Goal: Transaction & Acquisition: Book appointment/travel/reservation

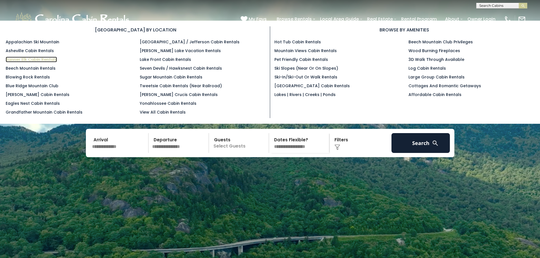
click at [36, 59] on link "Banner Elk Cabin Rentals" at bounding box center [31, 60] width 51 height 6
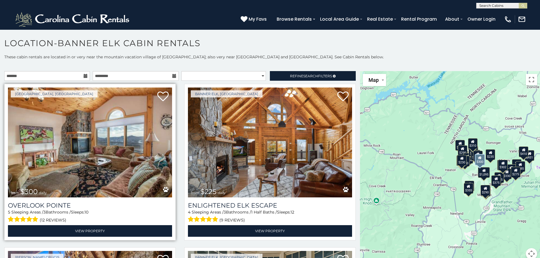
click at [82, 132] on img at bounding box center [90, 143] width 164 height 110
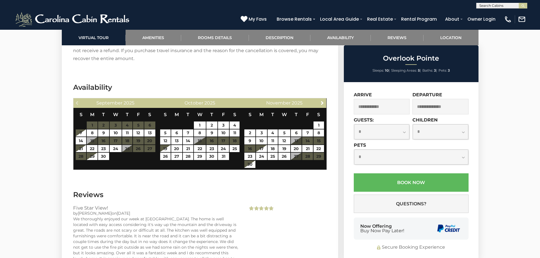
scroll to position [1133, 0]
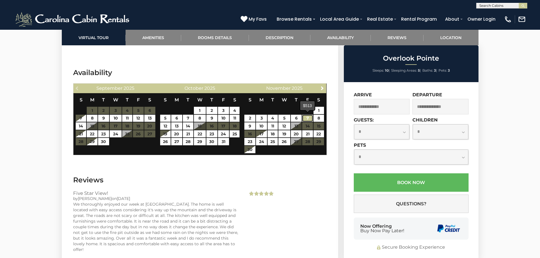
click at [309, 118] on link "7" at bounding box center [307, 118] width 10 height 7
type input "**********"
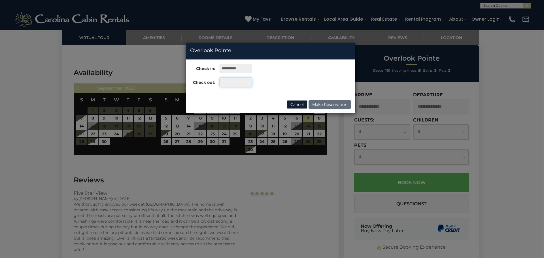
click at [236, 85] on input "text" at bounding box center [236, 83] width 33 height 10
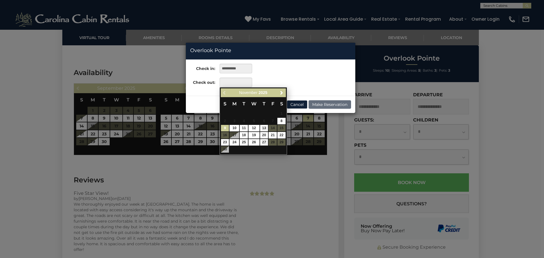
click at [226, 127] on link "9" at bounding box center [225, 128] width 8 height 7
type input "**********"
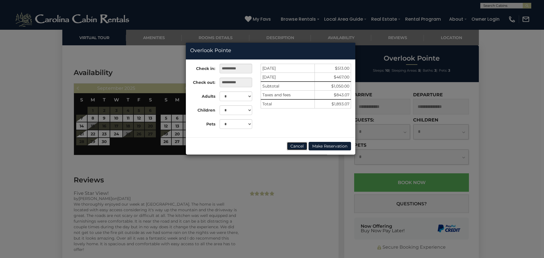
click at [296, 146] on button "Cancel" at bounding box center [297, 146] width 21 height 8
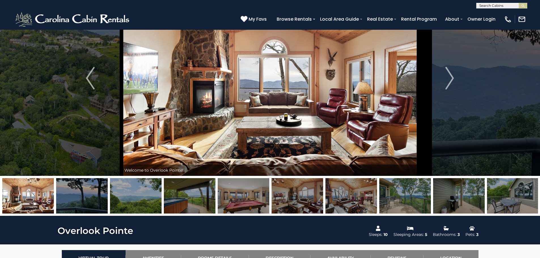
scroll to position [57, 0]
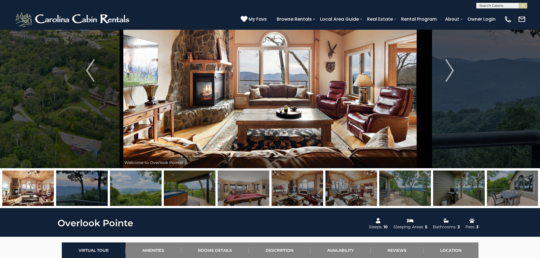
click at [188, 187] on img at bounding box center [190, 188] width 52 height 35
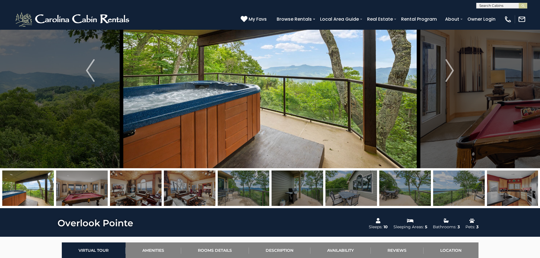
click at [146, 194] on img at bounding box center [136, 188] width 52 height 35
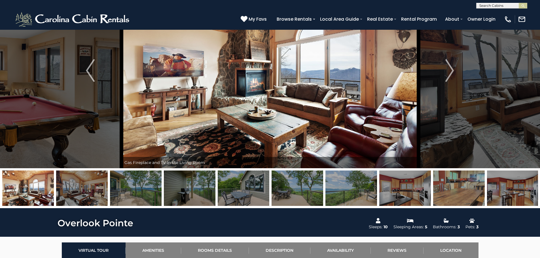
click at [241, 194] on img at bounding box center [244, 188] width 52 height 35
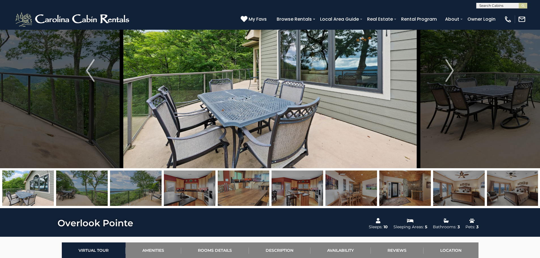
click at [310, 192] on img at bounding box center [297, 188] width 52 height 35
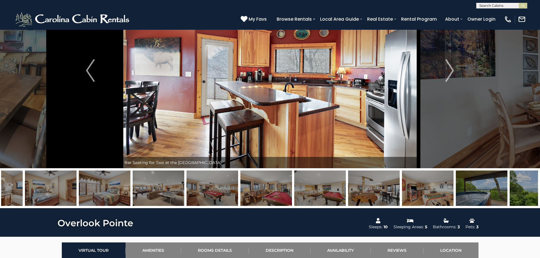
drag, startPoint x: 474, startPoint y: 197, endPoint x: 148, endPoint y: 199, distance: 326.4
click at [148, 199] on img at bounding box center [159, 188] width 52 height 35
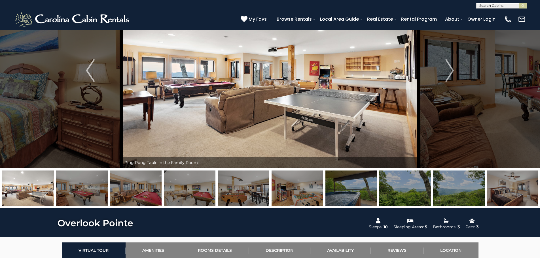
click at [397, 191] on img at bounding box center [405, 188] width 52 height 35
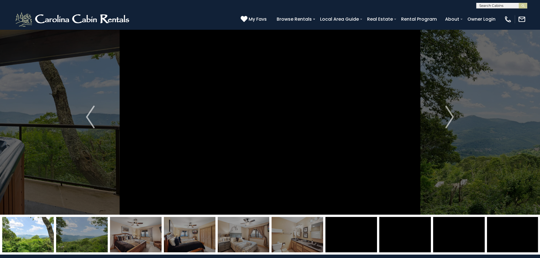
scroll to position [0, 0]
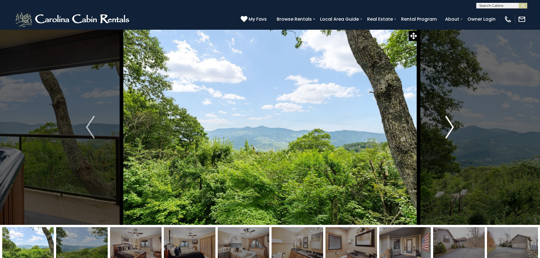
click at [451, 128] on img "Next" at bounding box center [449, 127] width 8 height 23
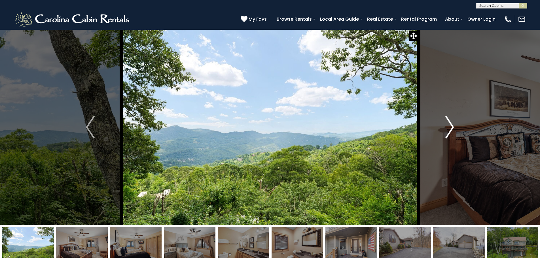
click at [451, 128] on img "Next" at bounding box center [449, 127] width 8 height 23
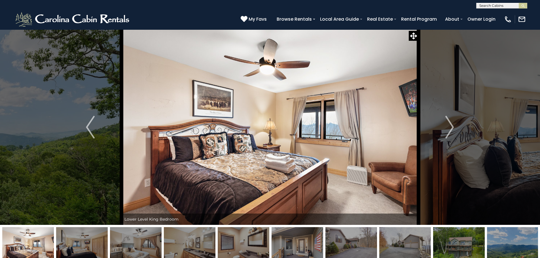
click at [467, 241] on img at bounding box center [459, 244] width 52 height 35
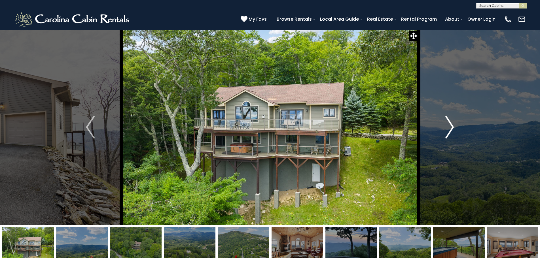
click at [450, 129] on img "Next" at bounding box center [449, 127] width 8 height 23
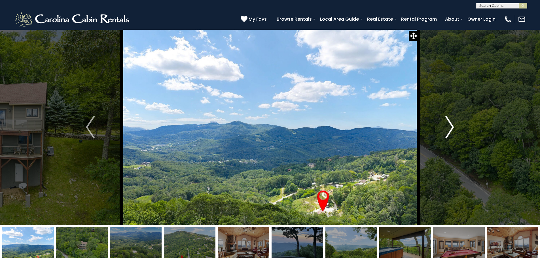
click at [450, 127] on img "Next" at bounding box center [449, 127] width 8 height 23
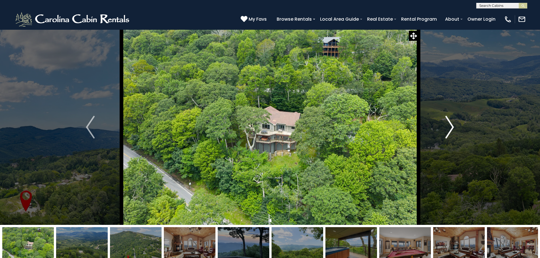
click at [450, 127] on img "Next" at bounding box center [449, 127] width 8 height 23
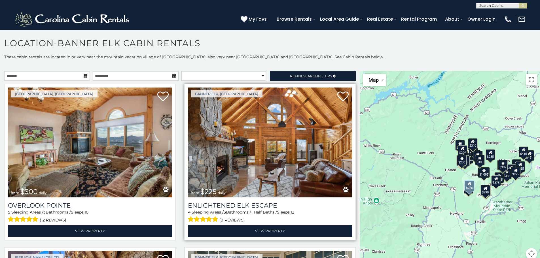
click at [250, 142] on img at bounding box center [270, 143] width 164 height 110
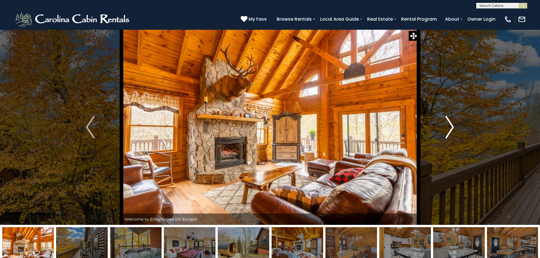
click at [450, 127] on img "Next" at bounding box center [449, 127] width 8 height 23
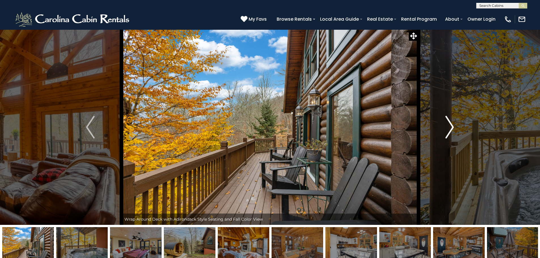
click at [450, 127] on img "Next" at bounding box center [449, 127] width 8 height 23
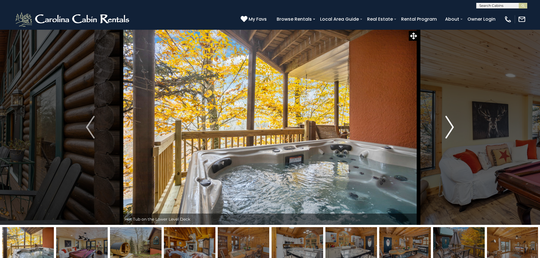
click at [450, 127] on img "Next" at bounding box center [449, 127] width 8 height 23
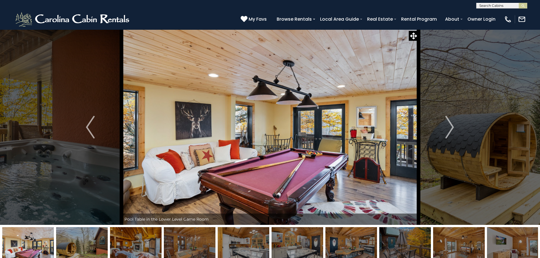
click at [421, 246] on img at bounding box center [405, 244] width 52 height 35
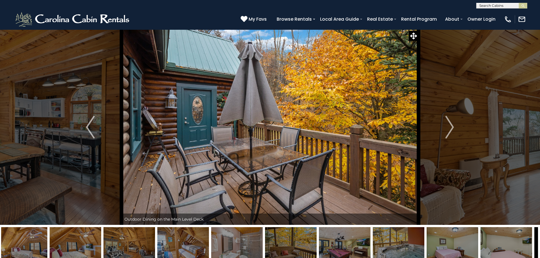
drag, startPoint x: 480, startPoint y: 245, endPoint x: 65, endPoint y: 242, distance: 414.2
click at [66, 242] on img at bounding box center [76, 244] width 52 height 35
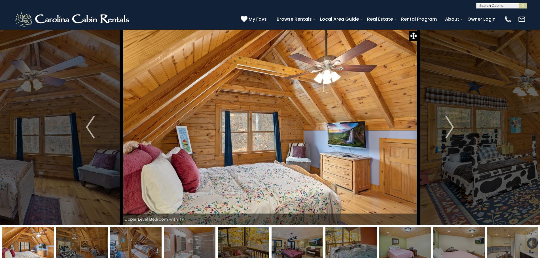
click at [249, 242] on img at bounding box center [244, 244] width 52 height 35
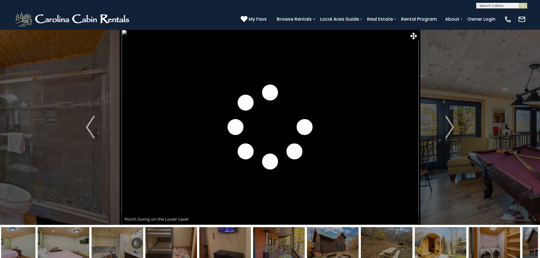
drag, startPoint x: 475, startPoint y: 241, endPoint x: 280, endPoint y: 250, distance: 194.8
click at [280, 250] on img at bounding box center [279, 244] width 52 height 35
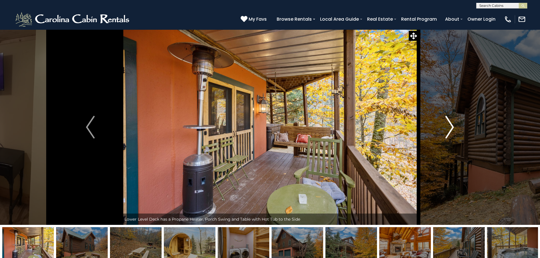
click at [451, 127] on img "Next" at bounding box center [449, 127] width 8 height 23
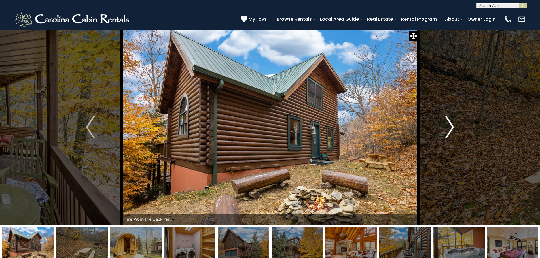
click at [448, 127] on img "Next" at bounding box center [449, 127] width 8 height 23
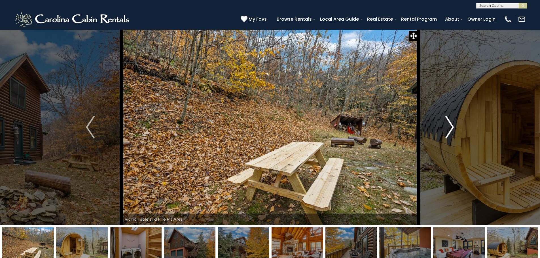
click at [448, 127] on img "Next" at bounding box center [449, 127] width 8 height 23
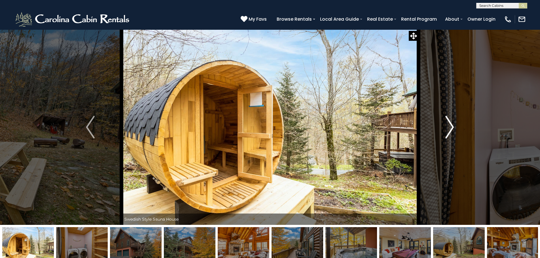
click at [448, 127] on img "Next" at bounding box center [449, 127] width 8 height 23
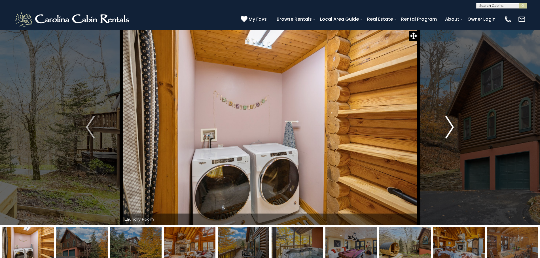
click at [448, 127] on img "Next" at bounding box center [449, 127] width 8 height 23
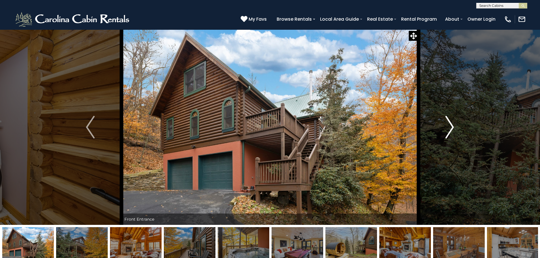
click at [448, 127] on img "Next" at bounding box center [449, 127] width 8 height 23
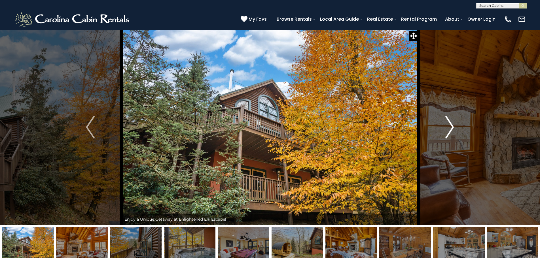
click at [448, 127] on img "Next" at bounding box center [449, 127] width 8 height 23
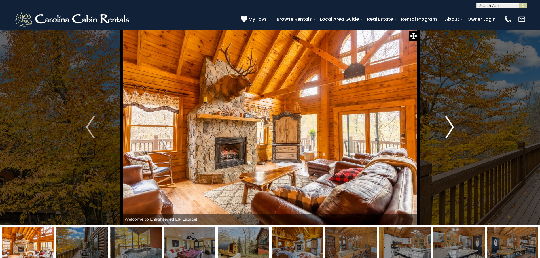
click at [448, 127] on img "Next" at bounding box center [449, 127] width 8 height 23
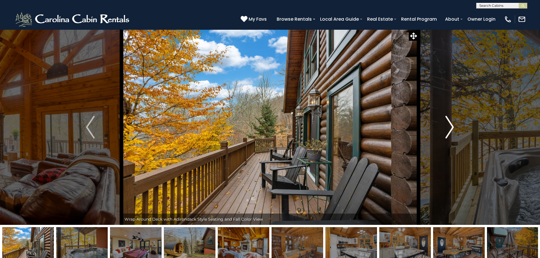
click at [448, 127] on img "Next" at bounding box center [449, 127] width 8 height 23
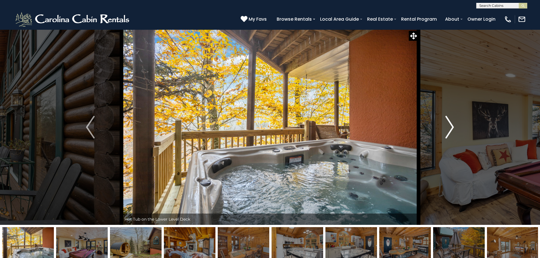
click at [448, 127] on img "Next" at bounding box center [449, 127] width 8 height 23
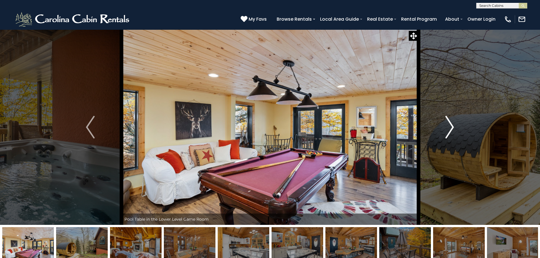
click at [448, 127] on img "Next" at bounding box center [449, 127] width 8 height 23
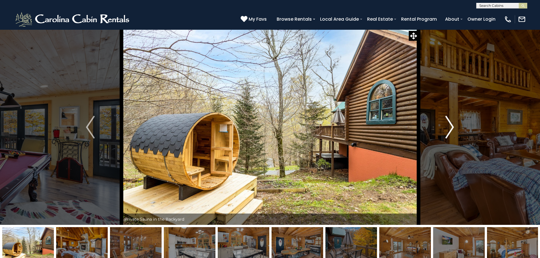
click at [448, 127] on img "Next" at bounding box center [449, 127] width 8 height 23
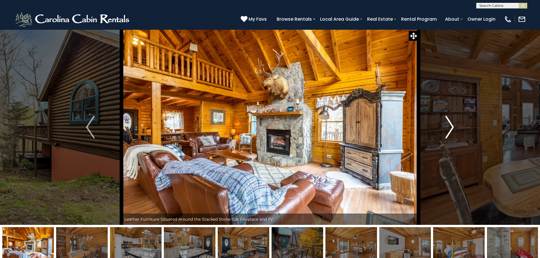
click at [448, 127] on img "Next" at bounding box center [449, 127] width 8 height 23
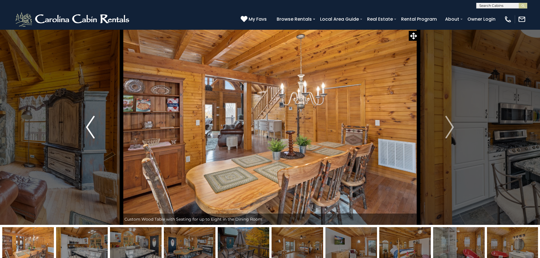
click at [92, 125] on img "Previous" at bounding box center [90, 127] width 8 height 23
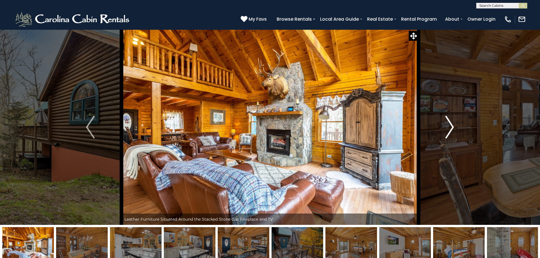
click at [449, 126] on img "Next" at bounding box center [449, 127] width 8 height 23
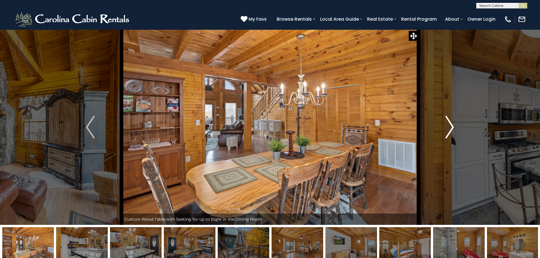
click at [449, 126] on img "Next" at bounding box center [449, 127] width 8 height 23
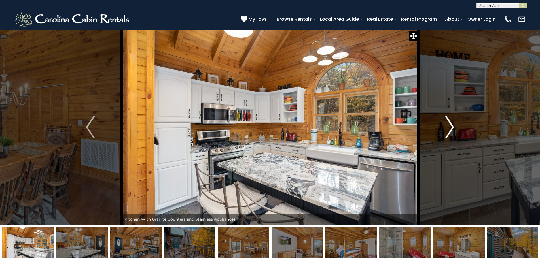
click at [449, 126] on img "Next" at bounding box center [449, 127] width 8 height 23
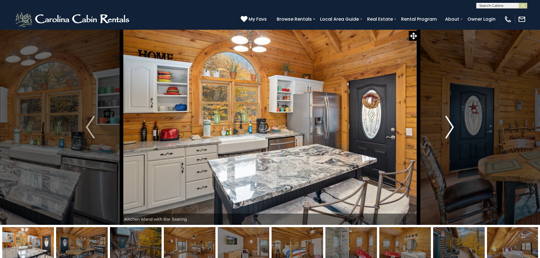
click at [449, 126] on img "Next" at bounding box center [449, 127] width 8 height 23
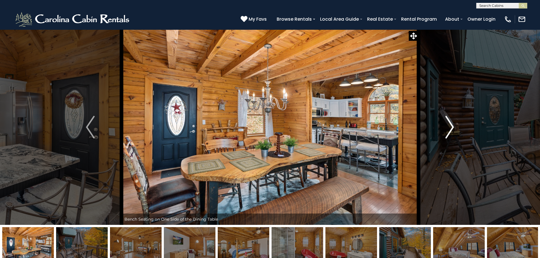
click at [449, 126] on img "Next" at bounding box center [449, 127] width 8 height 23
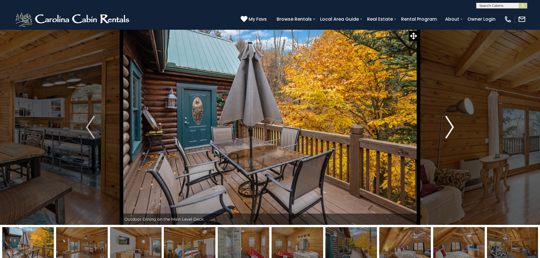
click at [449, 126] on img "Next" at bounding box center [449, 127] width 8 height 23
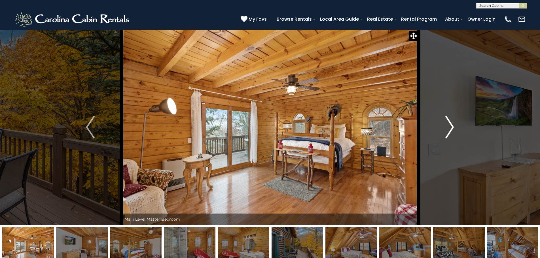
click at [449, 126] on img "Next" at bounding box center [449, 127] width 8 height 23
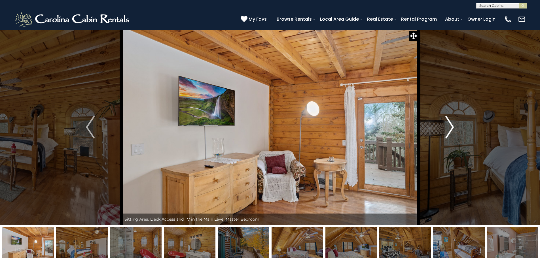
click at [449, 126] on img "Next" at bounding box center [449, 127] width 8 height 23
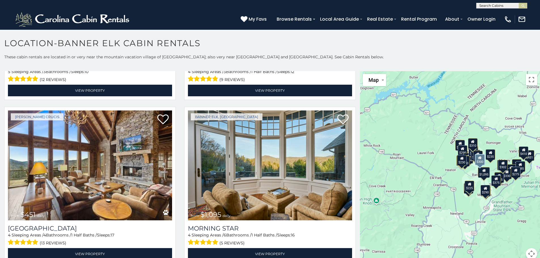
scroll to position [142, 0]
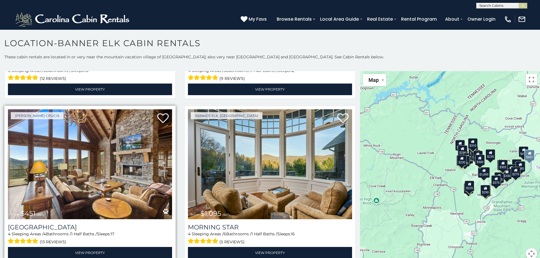
click at [104, 158] on img at bounding box center [90, 164] width 164 height 110
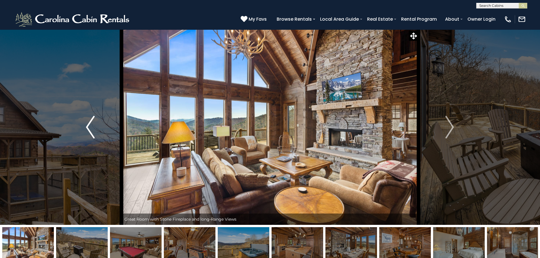
click at [92, 128] on img "Previous" at bounding box center [90, 127] width 8 height 23
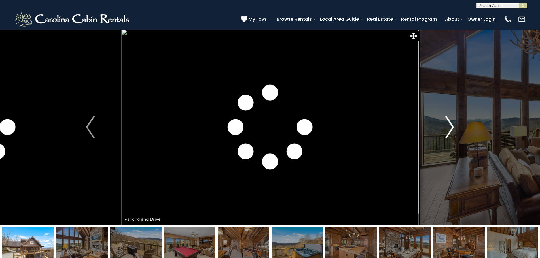
click at [447, 129] on img "Next" at bounding box center [449, 127] width 8 height 23
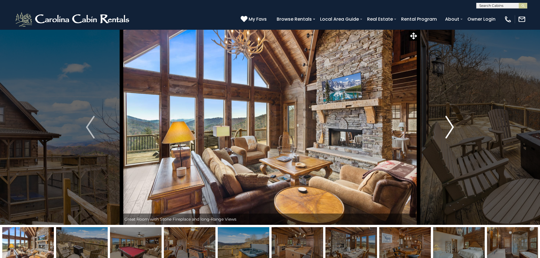
click at [447, 129] on img "Next" at bounding box center [449, 127] width 8 height 23
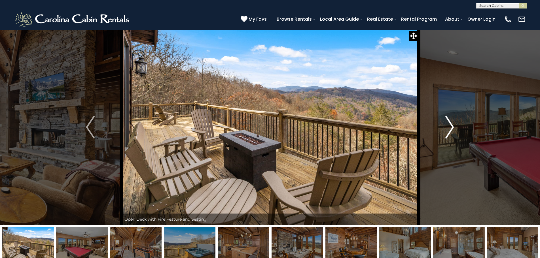
click at [447, 129] on img "Next" at bounding box center [449, 127] width 8 height 23
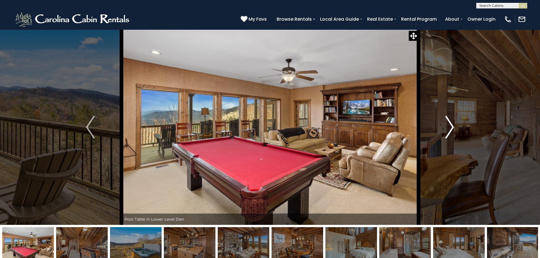
click at [447, 129] on img "Next" at bounding box center [449, 127] width 8 height 23
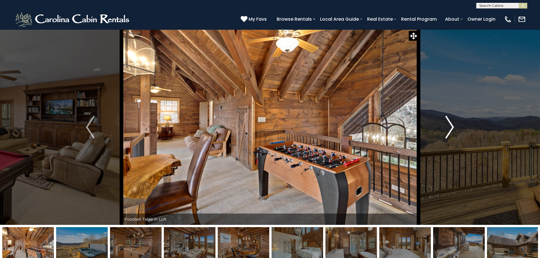
click at [447, 129] on img "Next" at bounding box center [449, 127] width 8 height 23
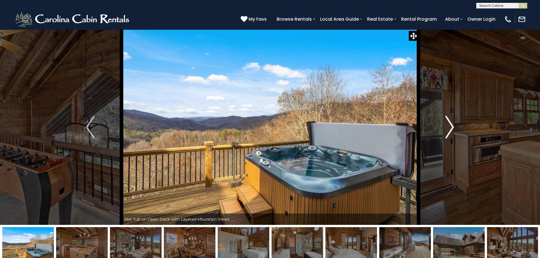
click at [447, 129] on img "Next" at bounding box center [449, 127] width 8 height 23
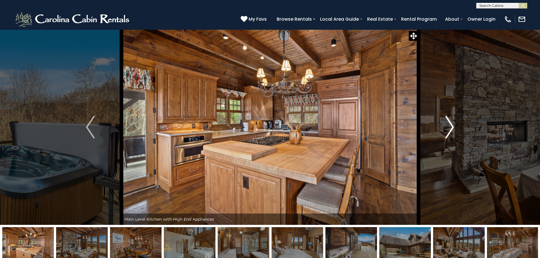
click at [447, 129] on img "Next" at bounding box center [449, 127] width 8 height 23
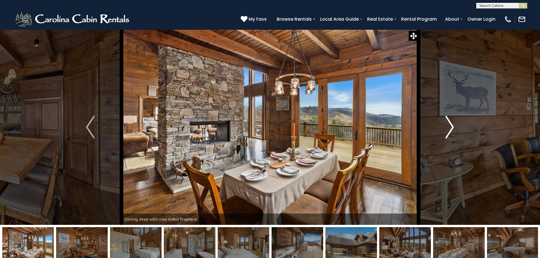
click at [447, 129] on img "Next" at bounding box center [449, 127] width 8 height 23
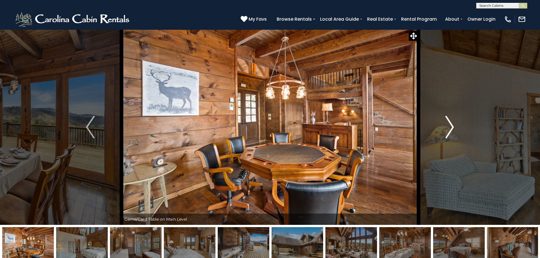
click at [447, 129] on img "Next" at bounding box center [449, 127] width 8 height 23
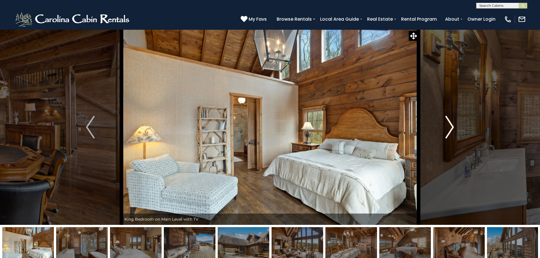
click at [447, 129] on img "Next" at bounding box center [449, 127] width 8 height 23
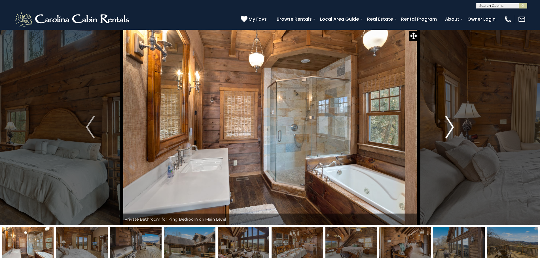
click at [447, 129] on img "Next" at bounding box center [449, 127] width 8 height 23
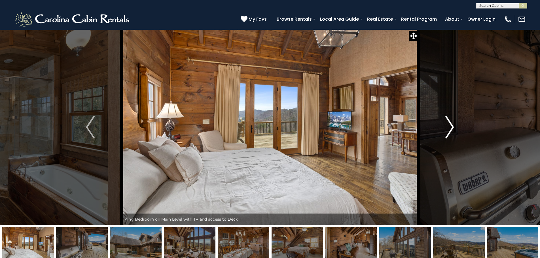
click at [447, 129] on img "Next" at bounding box center [449, 127] width 8 height 23
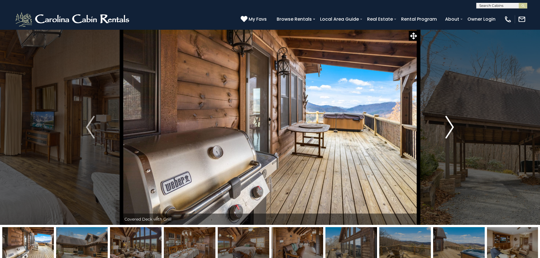
click at [447, 129] on img "Next" at bounding box center [449, 127] width 8 height 23
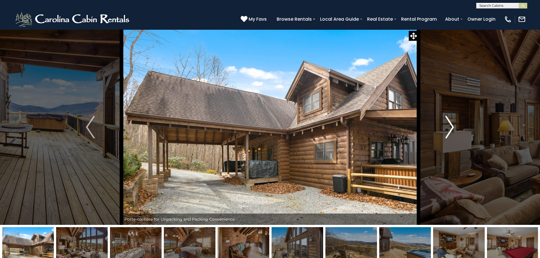
click at [447, 129] on img "Next" at bounding box center [449, 127] width 8 height 23
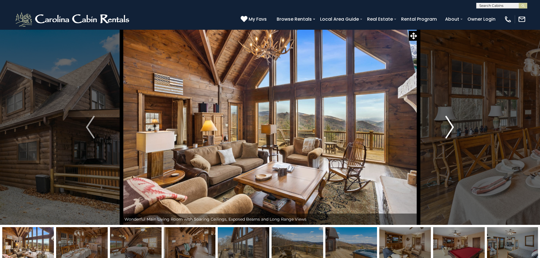
click at [447, 129] on img "Next" at bounding box center [449, 127] width 8 height 23
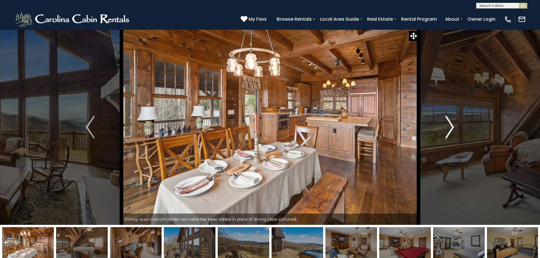
click at [447, 129] on img "Next" at bounding box center [449, 127] width 8 height 23
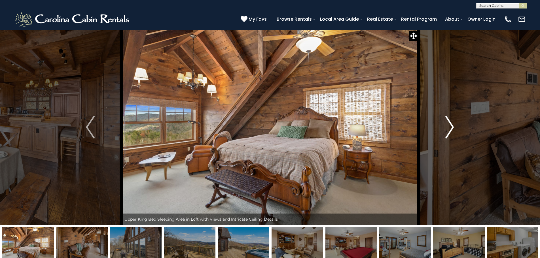
click at [447, 129] on img "Next" at bounding box center [449, 127] width 8 height 23
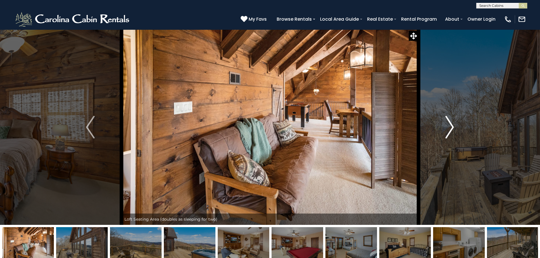
click at [447, 129] on img "Next" at bounding box center [449, 127] width 8 height 23
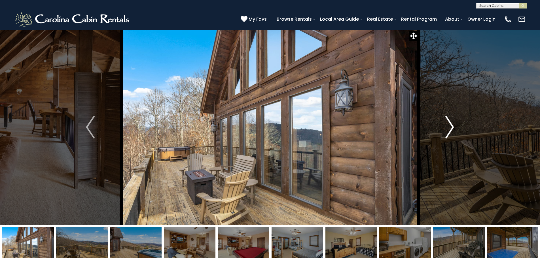
click at [447, 129] on img "Next" at bounding box center [449, 127] width 8 height 23
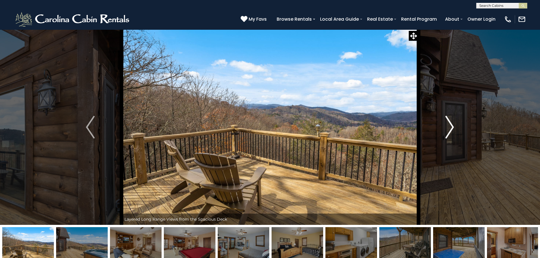
click at [447, 129] on img "Next" at bounding box center [449, 127] width 8 height 23
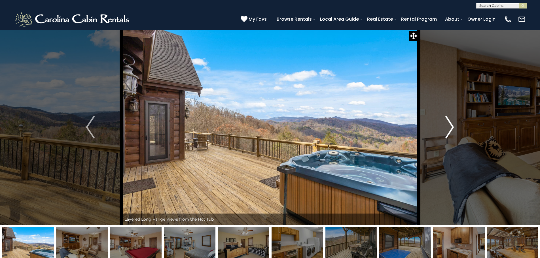
click at [447, 129] on img "Next" at bounding box center [449, 127] width 8 height 23
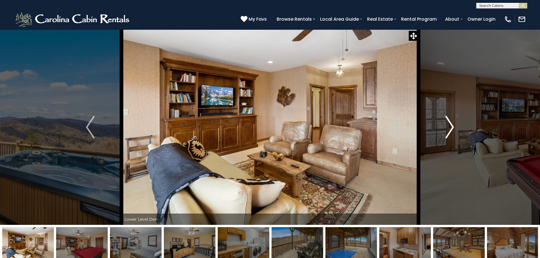
click at [447, 129] on img "Next" at bounding box center [449, 127] width 8 height 23
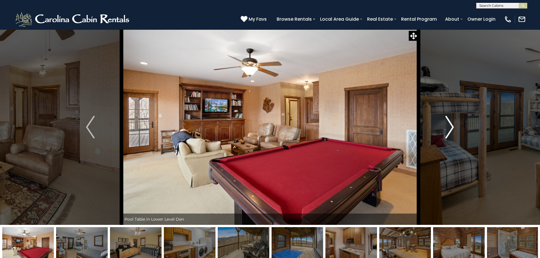
click at [447, 129] on img "Next" at bounding box center [449, 127] width 8 height 23
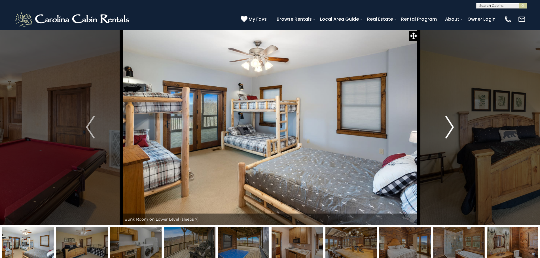
click at [447, 129] on img "Next" at bounding box center [449, 127] width 8 height 23
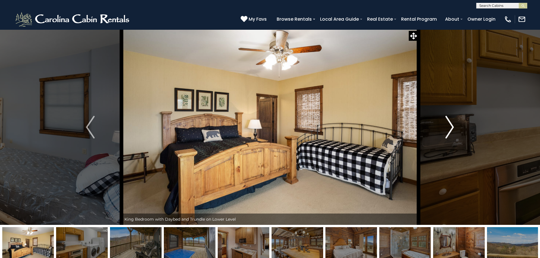
click at [447, 129] on img "Next" at bounding box center [449, 127] width 8 height 23
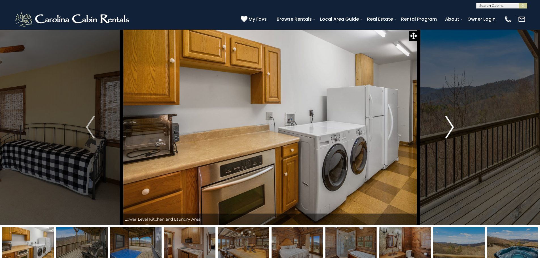
click at [447, 129] on img "Next" at bounding box center [449, 127] width 8 height 23
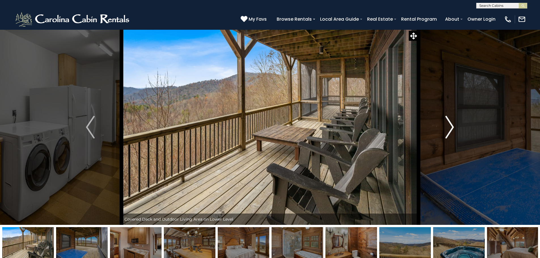
click at [447, 129] on img "Next" at bounding box center [449, 127] width 8 height 23
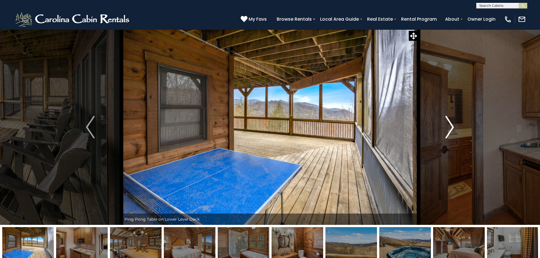
click at [447, 129] on img "Next" at bounding box center [449, 127] width 8 height 23
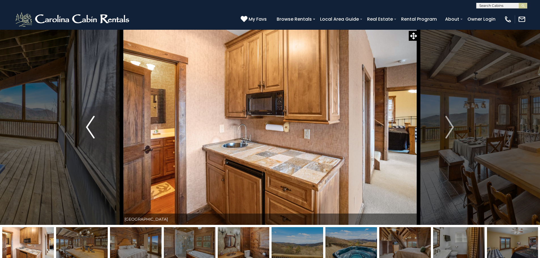
click at [85, 125] on button "Previous" at bounding box center [90, 126] width 62 height 195
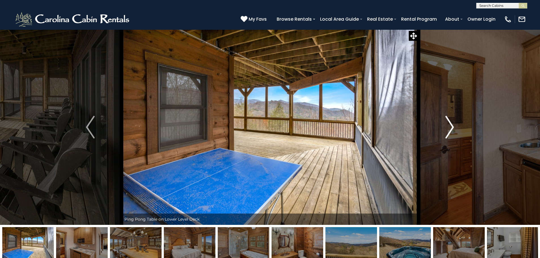
click at [451, 129] on img "Next" at bounding box center [449, 127] width 8 height 23
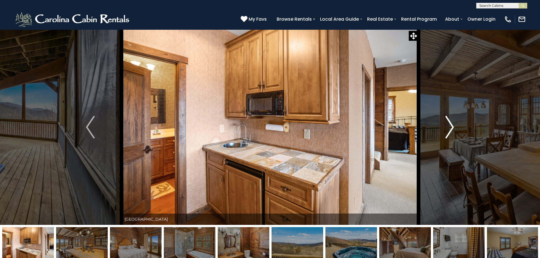
click at [451, 129] on img "Next" at bounding box center [449, 127] width 8 height 23
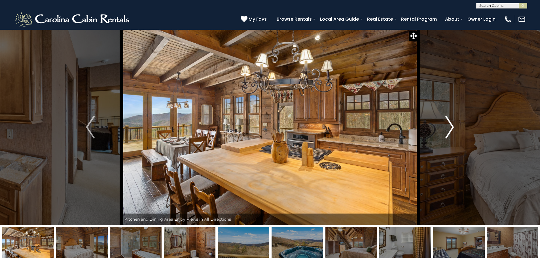
click at [451, 129] on img "Next" at bounding box center [449, 127] width 8 height 23
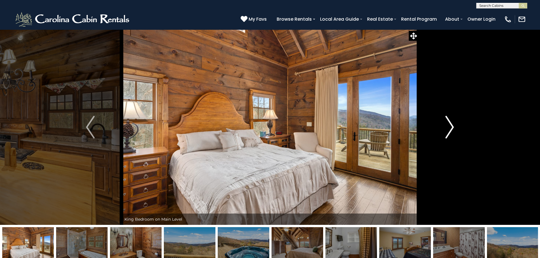
click at [451, 129] on img "Next" at bounding box center [449, 127] width 8 height 23
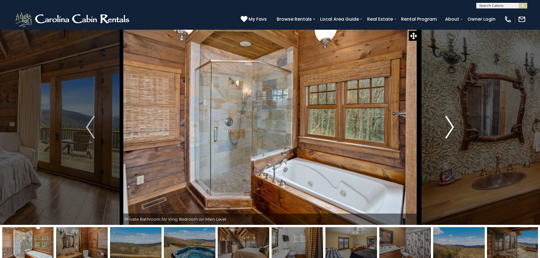
click at [451, 129] on img "Next" at bounding box center [449, 127] width 8 height 23
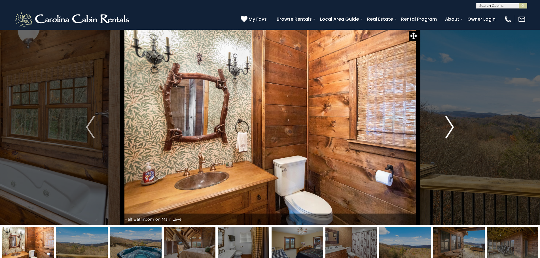
click at [451, 129] on img "Next" at bounding box center [449, 127] width 8 height 23
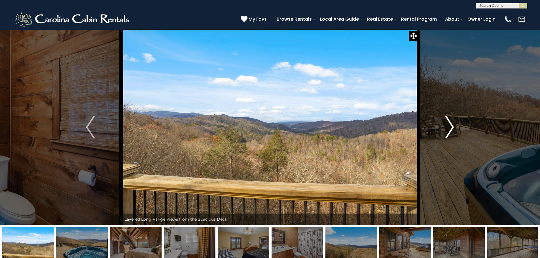
click at [451, 129] on img "Next" at bounding box center [449, 127] width 8 height 23
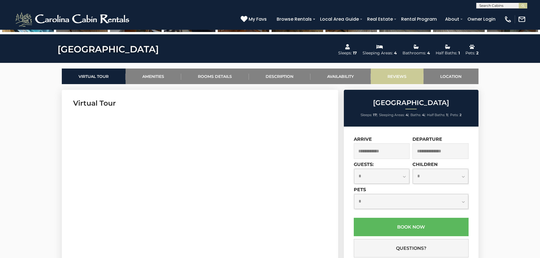
scroll to position [255, 0]
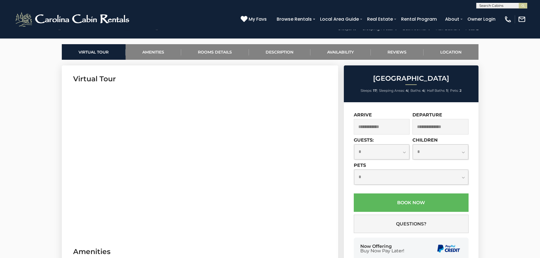
click at [381, 132] on input "text" at bounding box center [382, 127] width 56 height 16
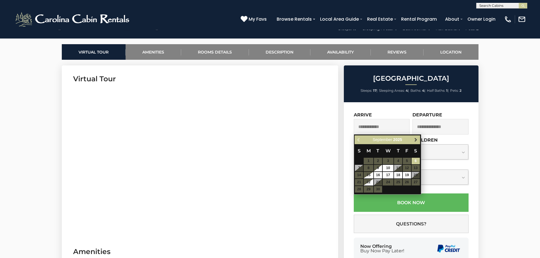
click at [413, 140] on link "Next" at bounding box center [415, 139] width 7 height 7
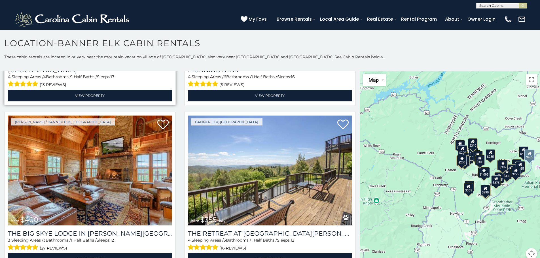
scroll to position [312, 0]
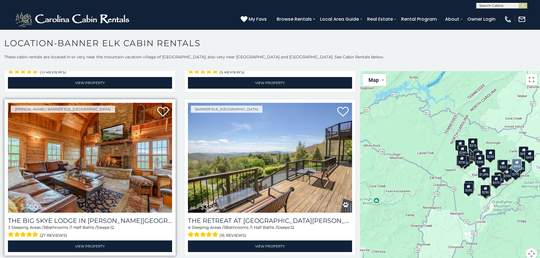
click at [77, 165] on img at bounding box center [90, 158] width 164 height 110
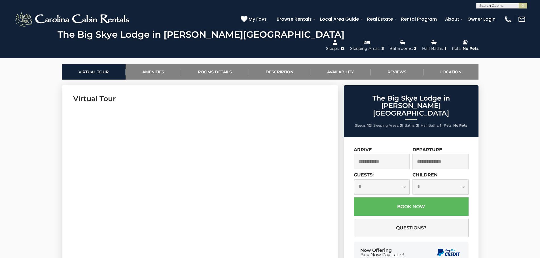
scroll to position [255, 0]
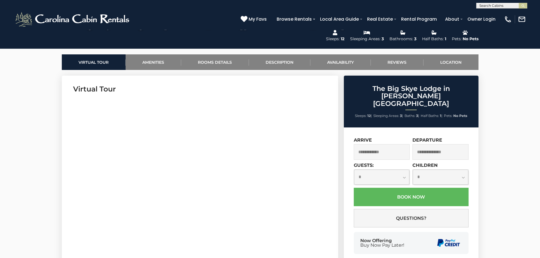
click at [398, 144] on input "text" at bounding box center [382, 152] width 56 height 16
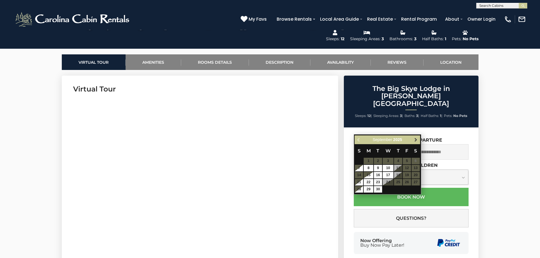
click at [416, 140] on span "Next" at bounding box center [415, 140] width 5 height 5
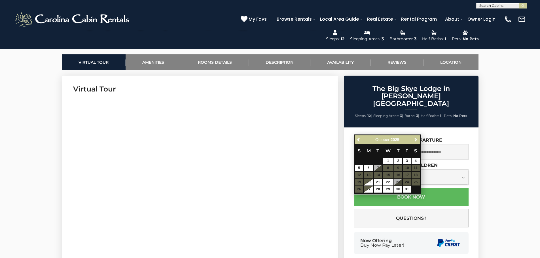
click at [416, 140] on span "Next" at bounding box center [415, 140] width 5 height 5
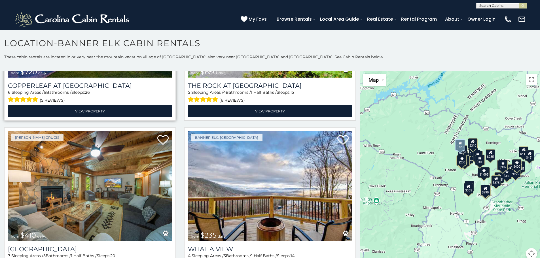
scroll to position [623, 0]
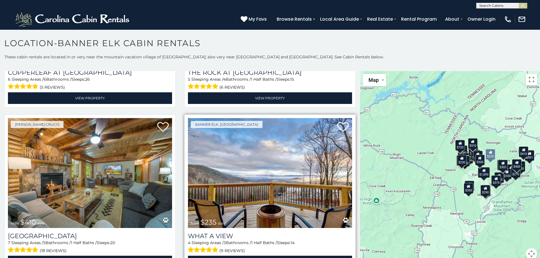
click at [228, 162] on img at bounding box center [270, 173] width 164 height 110
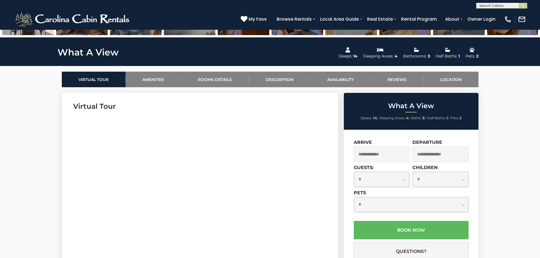
scroll to position [283, 0]
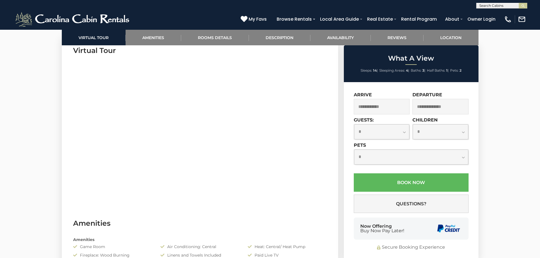
click at [363, 104] on input "text" at bounding box center [382, 107] width 56 height 16
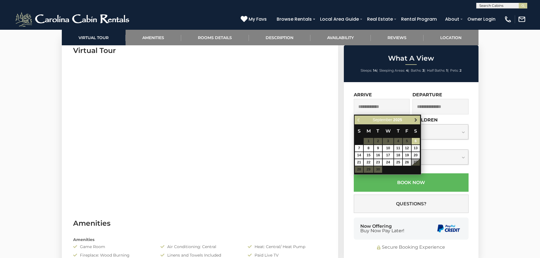
click at [416, 122] on link "Next" at bounding box center [415, 119] width 7 height 7
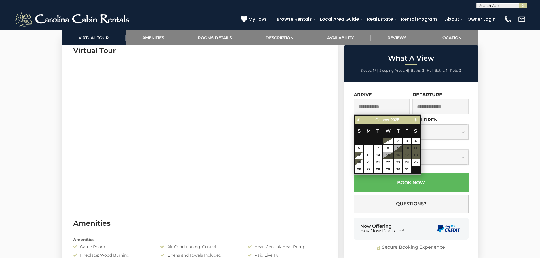
click at [416, 122] on link "Next" at bounding box center [415, 119] width 7 height 7
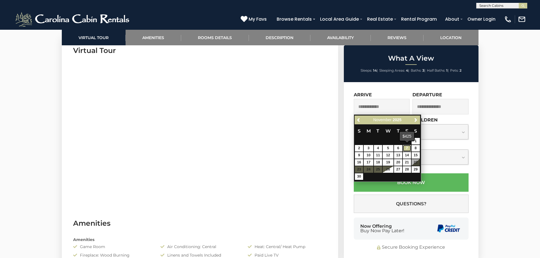
click at [406, 147] on link "7" at bounding box center [407, 148] width 8 height 7
type input "**********"
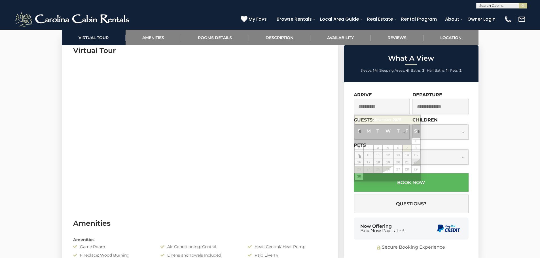
click at [371, 108] on input "**********" at bounding box center [382, 107] width 56 height 16
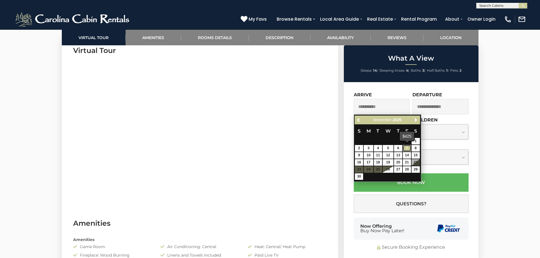
click at [408, 148] on link "7" at bounding box center [407, 148] width 8 height 7
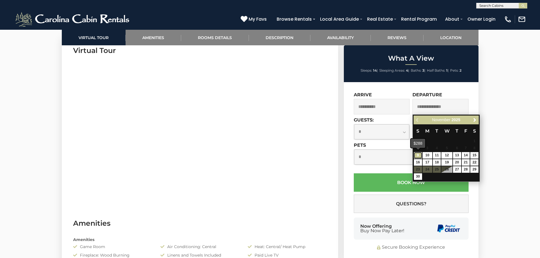
click at [417, 156] on link "9" at bounding box center [418, 155] width 8 height 7
type input "**********"
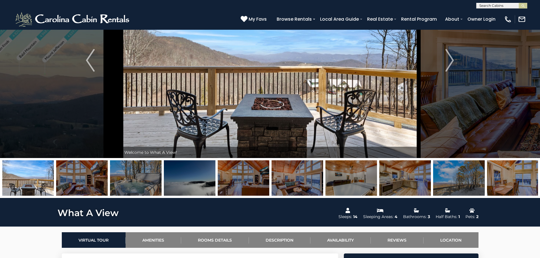
scroll to position [85, 0]
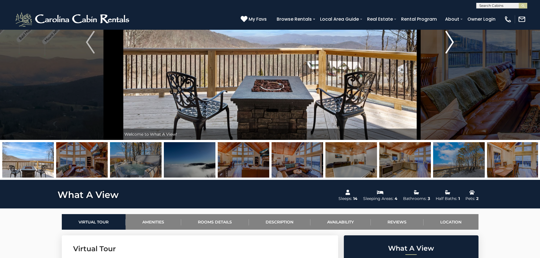
click at [449, 45] on img "Next" at bounding box center [449, 42] width 8 height 23
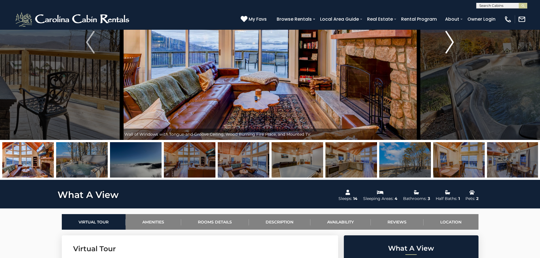
click at [449, 44] on img "Next" at bounding box center [449, 42] width 8 height 23
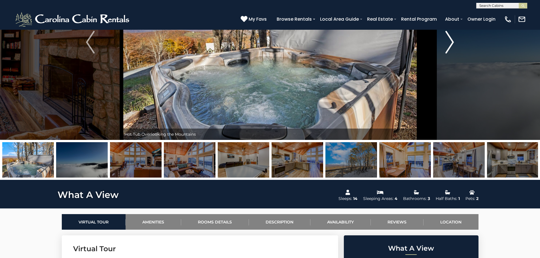
click at [449, 44] on img "Next" at bounding box center [449, 42] width 8 height 23
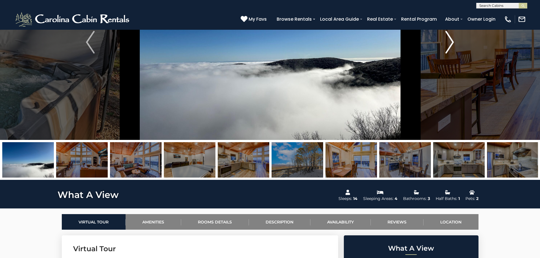
click at [449, 44] on img "Next" at bounding box center [449, 42] width 8 height 23
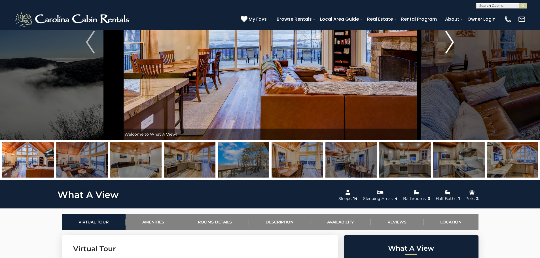
click at [449, 44] on img "Next" at bounding box center [449, 42] width 8 height 23
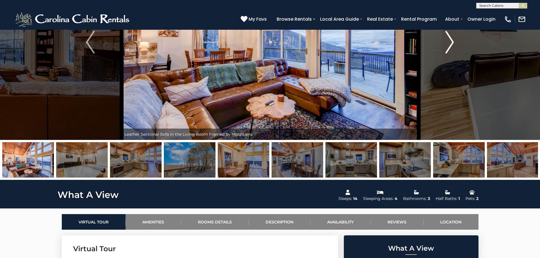
click at [449, 44] on img "Next" at bounding box center [449, 42] width 8 height 23
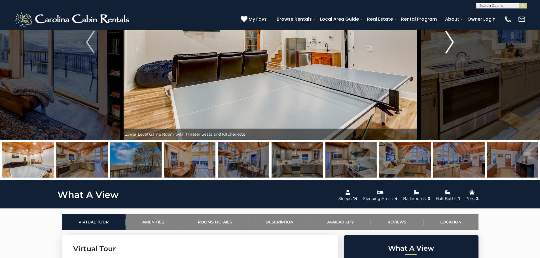
click at [449, 44] on img "Next" at bounding box center [449, 42] width 8 height 23
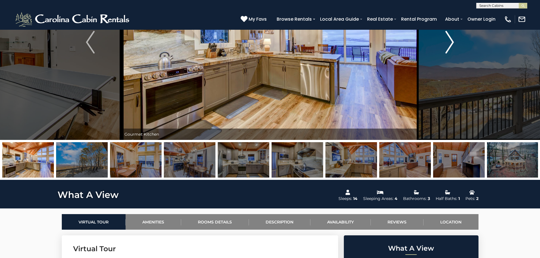
click at [449, 44] on img "Next" at bounding box center [449, 42] width 8 height 23
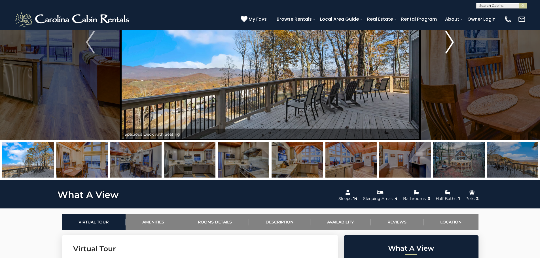
click at [449, 46] on img "Next" at bounding box center [449, 42] width 8 height 23
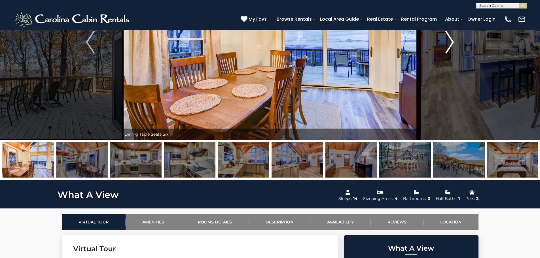
click at [448, 45] on img "Next" at bounding box center [449, 42] width 8 height 23
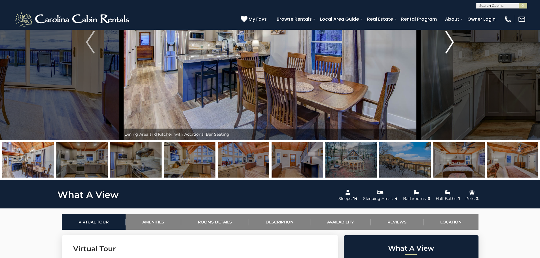
click at [448, 45] on img "Next" at bounding box center [449, 42] width 8 height 23
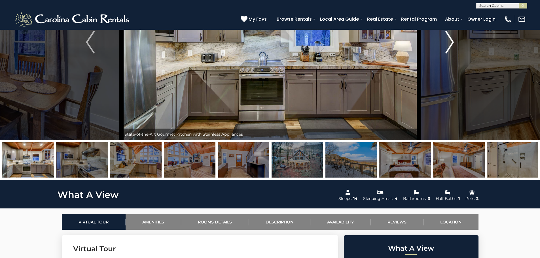
click at [448, 45] on img "Next" at bounding box center [449, 42] width 8 height 23
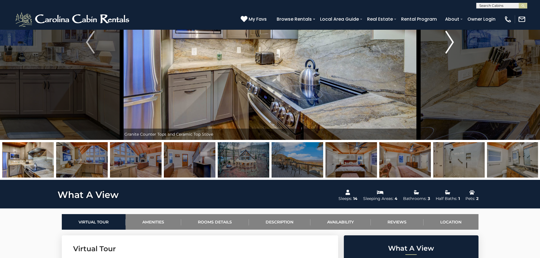
click at [448, 45] on img "Next" at bounding box center [449, 42] width 8 height 23
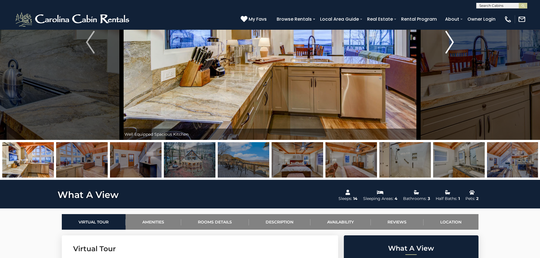
click at [448, 45] on img "Next" at bounding box center [449, 42] width 8 height 23
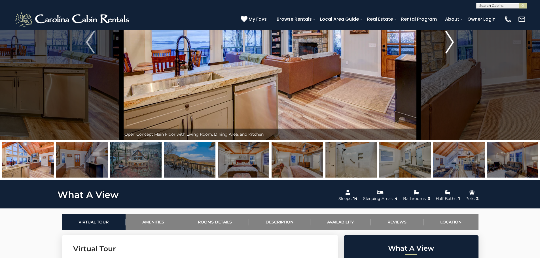
click at [448, 45] on img "Next" at bounding box center [449, 42] width 8 height 23
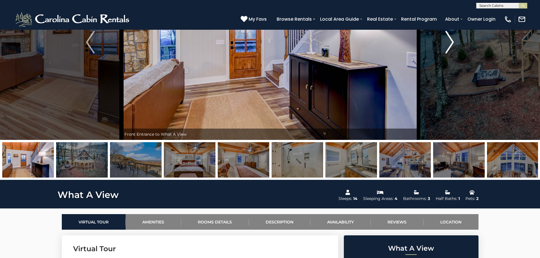
click at [448, 45] on img "Next" at bounding box center [449, 42] width 8 height 23
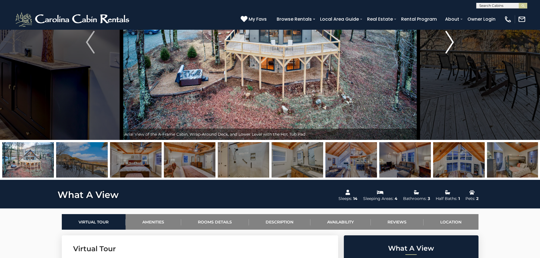
click at [448, 45] on img "Next" at bounding box center [449, 42] width 8 height 23
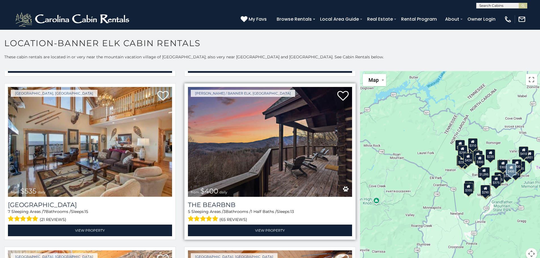
scroll to position [992, 0]
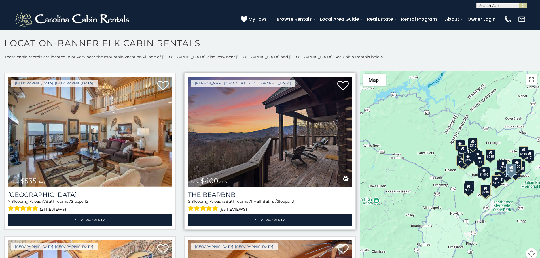
click at [230, 145] on img at bounding box center [270, 132] width 164 height 110
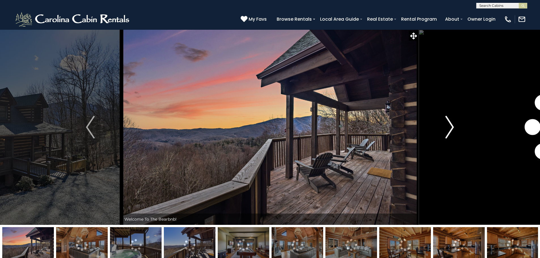
click at [452, 126] on img "Next" at bounding box center [449, 127] width 8 height 23
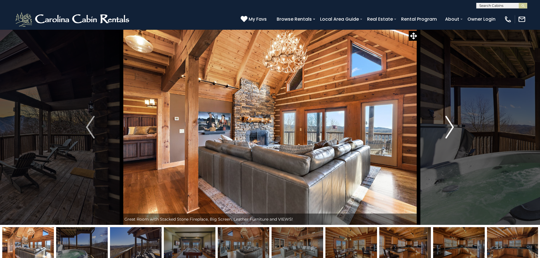
click at [449, 127] on img "Next" at bounding box center [449, 127] width 8 height 23
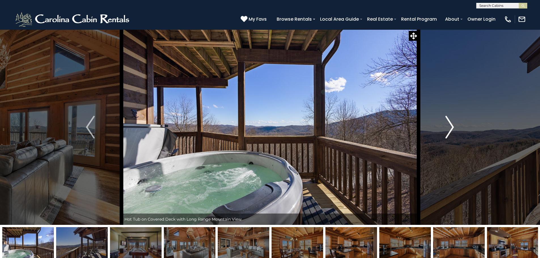
click at [449, 127] on img "Next" at bounding box center [449, 127] width 8 height 23
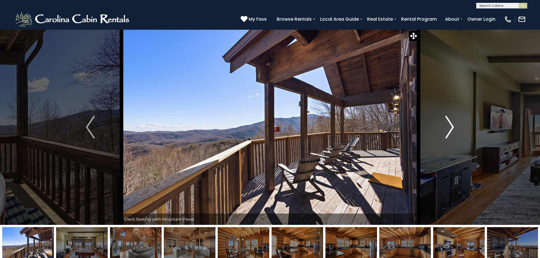
click at [449, 127] on img "Next" at bounding box center [449, 127] width 8 height 23
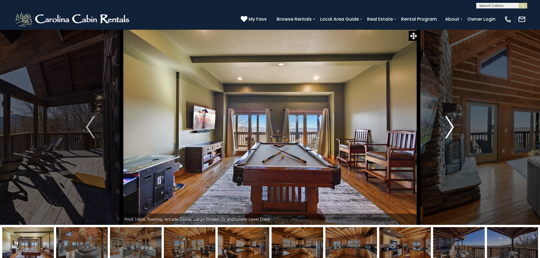
click at [449, 127] on img "Next" at bounding box center [449, 127] width 8 height 23
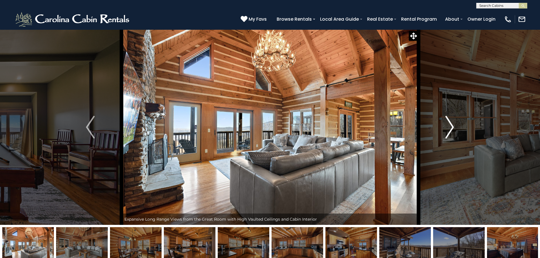
click at [449, 127] on img "Next" at bounding box center [449, 127] width 8 height 23
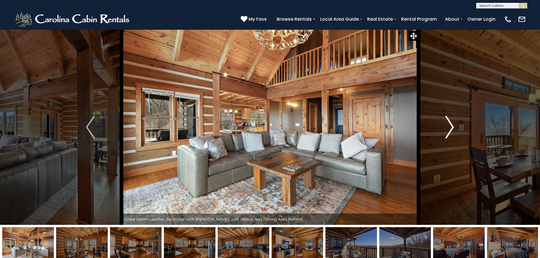
click at [449, 127] on img "Next" at bounding box center [449, 127] width 8 height 23
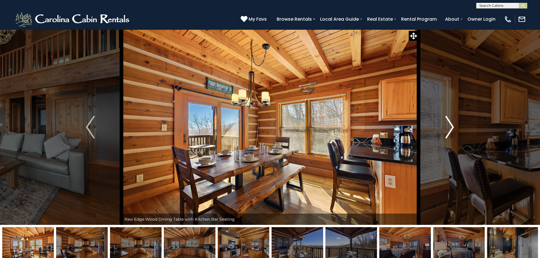
click at [449, 127] on img "Next" at bounding box center [449, 127] width 8 height 23
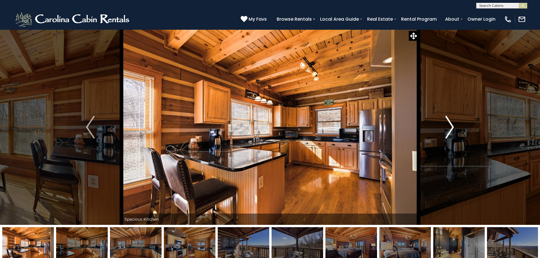
click at [449, 127] on img "Next" at bounding box center [449, 127] width 8 height 23
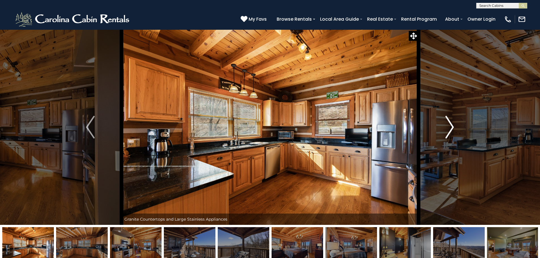
click at [449, 127] on img "Next" at bounding box center [449, 127] width 8 height 23
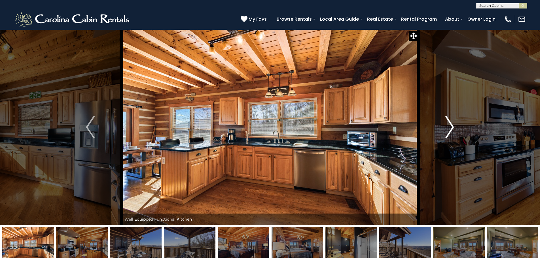
click at [449, 127] on img "Next" at bounding box center [449, 127] width 8 height 23
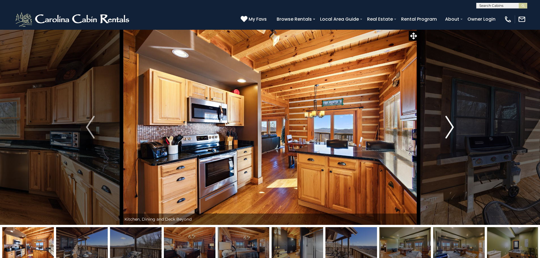
click at [449, 127] on img "Next" at bounding box center [449, 127] width 8 height 23
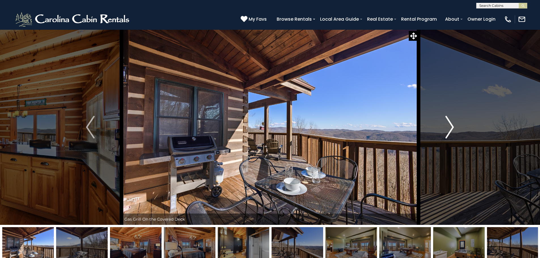
click at [449, 127] on img "Next" at bounding box center [449, 127] width 8 height 23
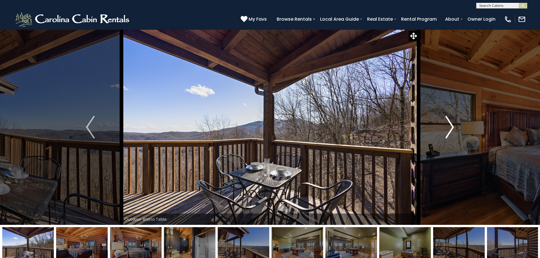
click at [449, 127] on img "Next" at bounding box center [449, 127] width 8 height 23
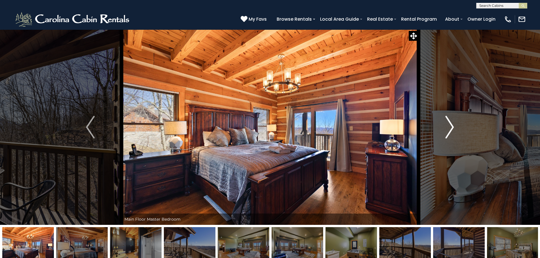
click at [449, 127] on img "Next" at bounding box center [449, 127] width 8 height 23
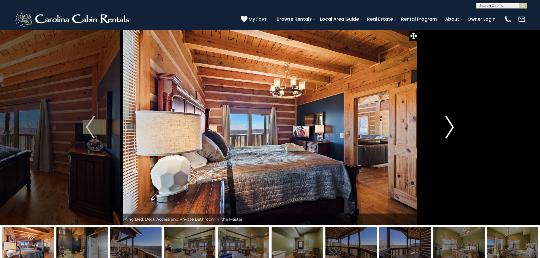
click at [449, 127] on img "Next" at bounding box center [449, 127] width 8 height 23
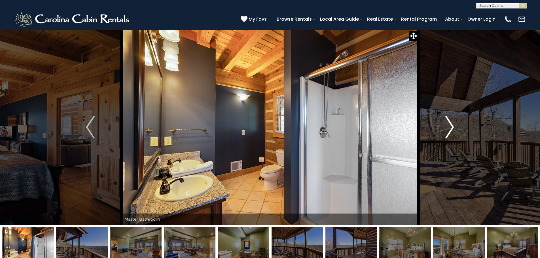
click at [449, 127] on img "Next" at bounding box center [449, 127] width 8 height 23
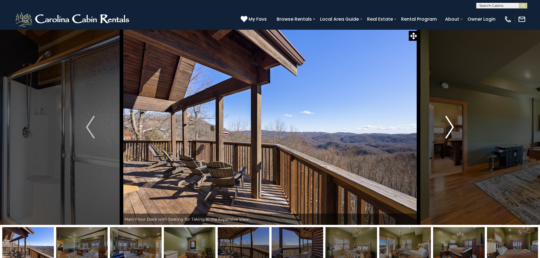
click at [449, 127] on img "Next" at bounding box center [449, 127] width 8 height 23
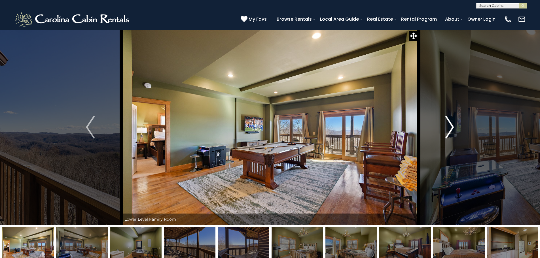
click at [449, 127] on img "Next" at bounding box center [449, 127] width 8 height 23
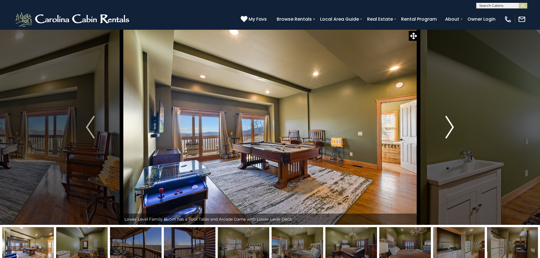
click at [449, 127] on img "Next" at bounding box center [449, 127] width 8 height 23
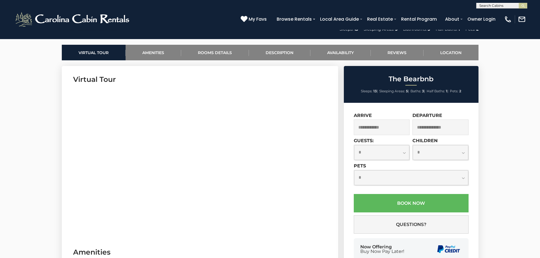
scroll to position [283, 0]
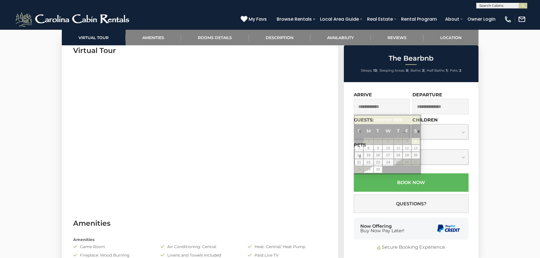
click at [382, 107] on input "text" at bounding box center [382, 107] width 56 height 16
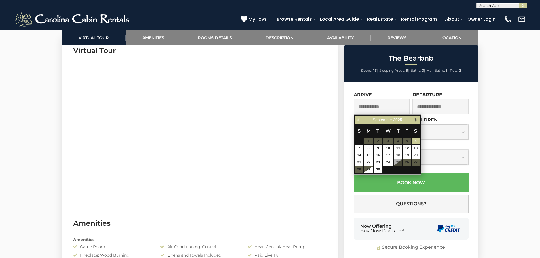
click at [414, 120] on span "Next" at bounding box center [415, 120] width 5 height 5
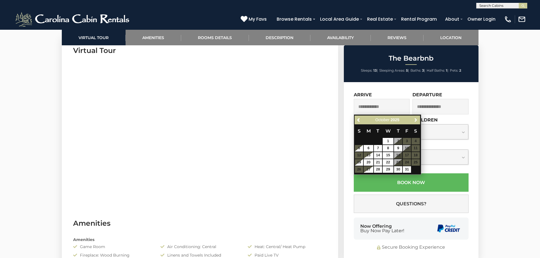
click at [414, 120] on span "Next" at bounding box center [415, 120] width 5 height 5
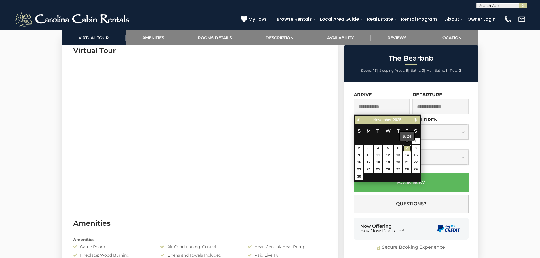
click at [406, 148] on link "7" at bounding box center [407, 148] width 8 height 7
type input "**********"
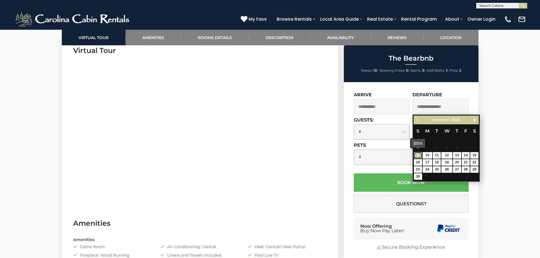
click at [419, 154] on link "9" at bounding box center [418, 155] width 8 height 7
type input "**********"
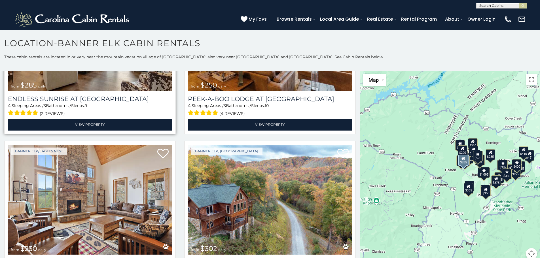
scroll to position [2096, 0]
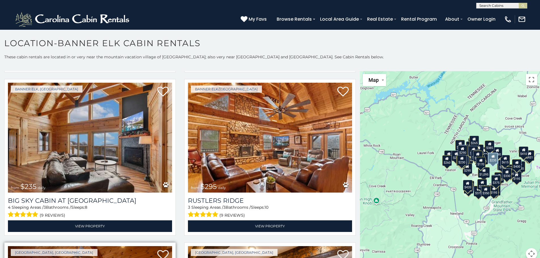
scroll to position [2444, 0]
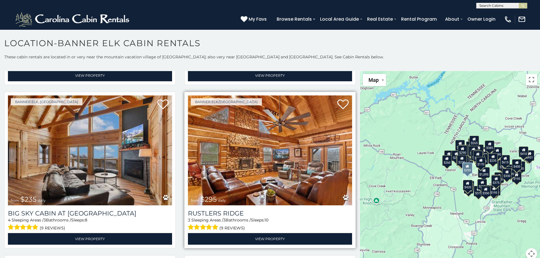
click at [229, 131] on img at bounding box center [270, 150] width 164 height 110
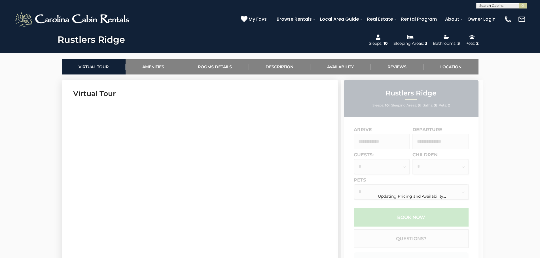
scroll to position [255, 0]
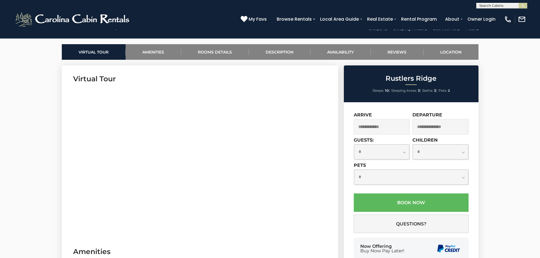
click at [365, 125] on input "text" at bounding box center [382, 127] width 56 height 16
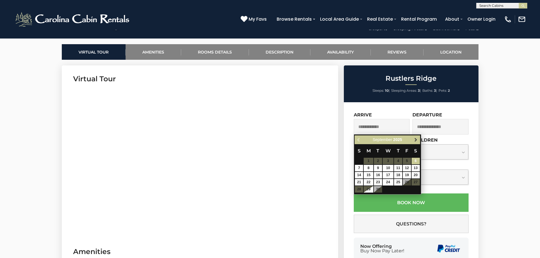
click at [415, 140] on span "Next" at bounding box center [415, 140] width 5 height 5
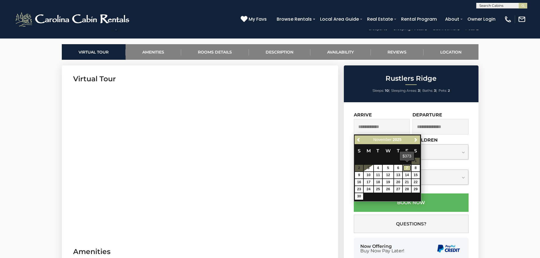
click at [406, 169] on link "7" at bounding box center [407, 168] width 8 height 7
type input "**********"
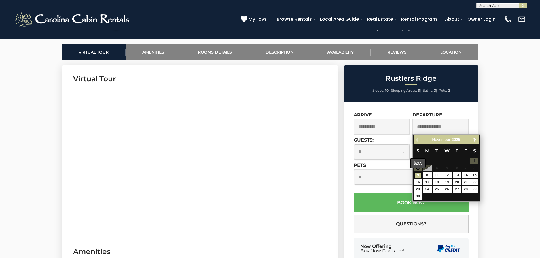
click at [416, 175] on link "9" at bounding box center [418, 175] width 8 height 7
type input "**********"
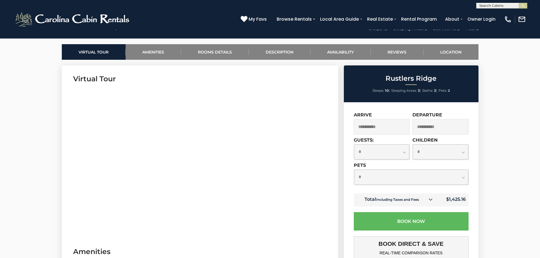
click at [429, 200] on icon at bounding box center [430, 199] width 4 height 4
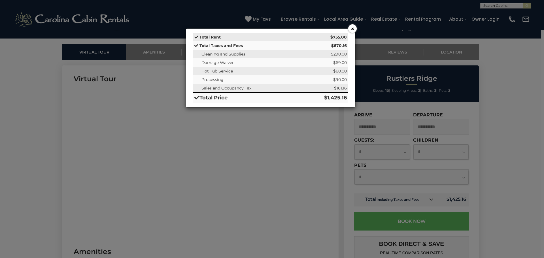
click at [352, 28] on button "×" at bounding box center [352, 28] width 8 height 8
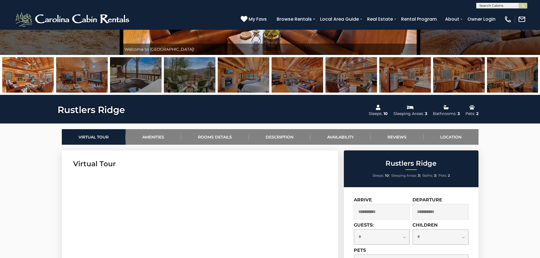
scroll to position [0, 0]
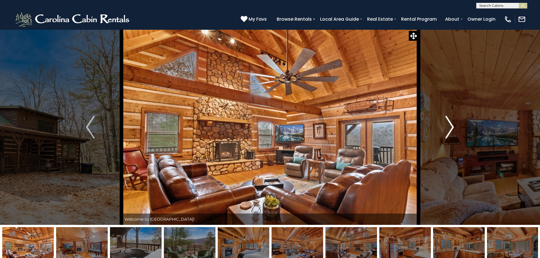
click at [448, 127] on img "Next" at bounding box center [449, 127] width 8 height 23
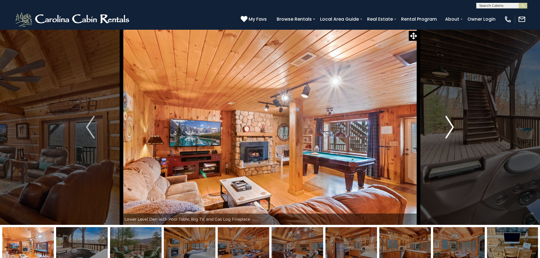
click at [448, 127] on img "Next" at bounding box center [449, 127] width 8 height 23
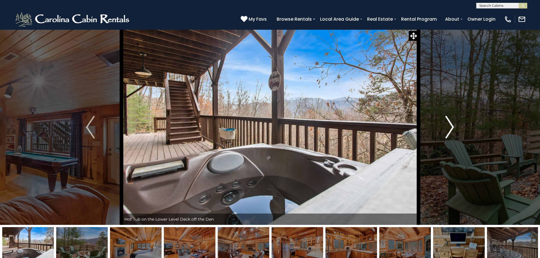
click at [448, 127] on img "Next" at bounding box center [449, 127] width 8 height 23
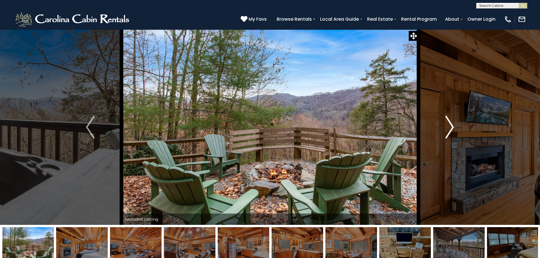
click at [448, 127] on img "Next" at bounding box center [449, 127] width 8 height 23
